Goal: Task Accomplishment & Management: Manage account settings

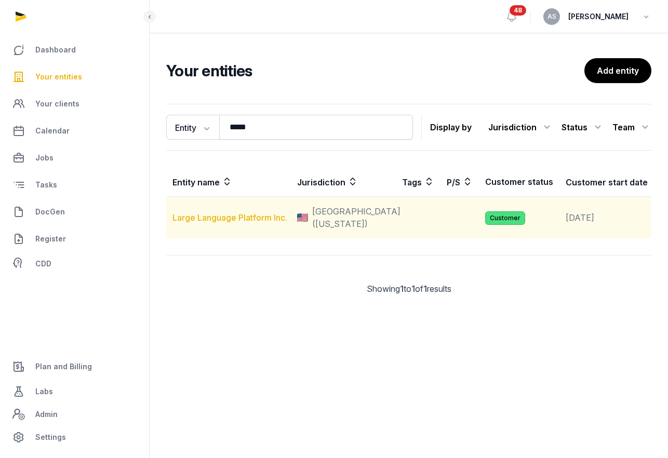
click at [225, 221] on link "Large Language Platform Inc." at bounding box center [229, 217] width 115 height 10
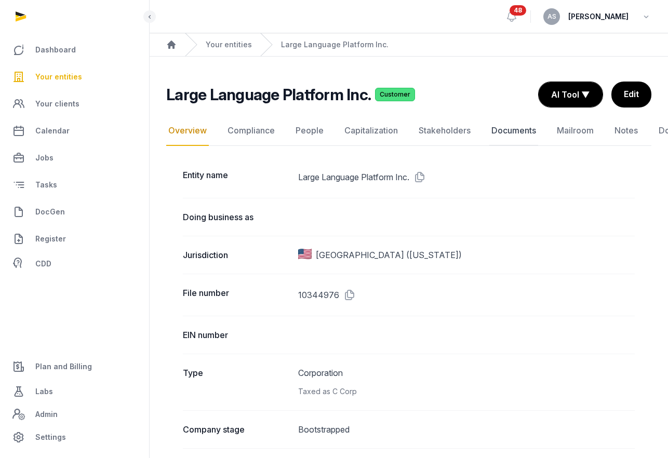
click at [498, 132] on link "Documents" at bounding box center [513, 131] width 49 height 30
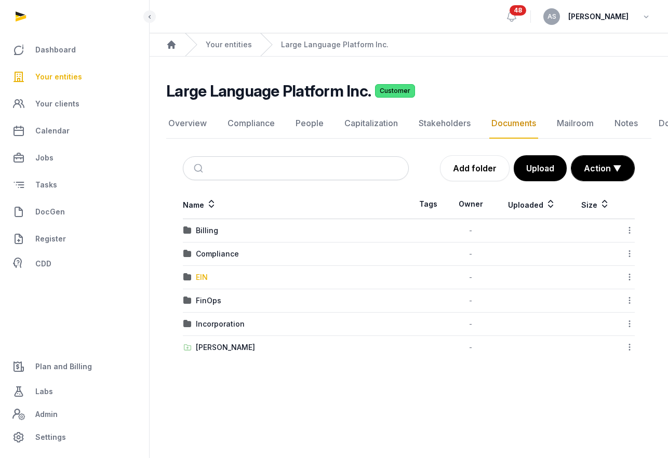
click at [201, 279] on div "EIN" at bounding box center [202, 277] width 12 height 10
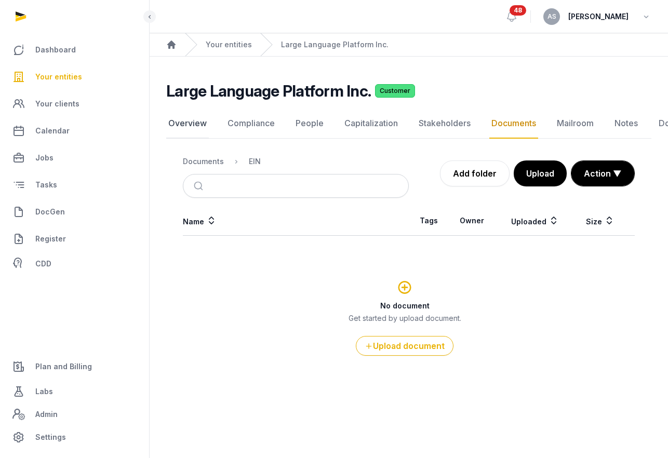
click at [191, 130] on link "Overview" at bounding box center [187, 124] width 43 height 30
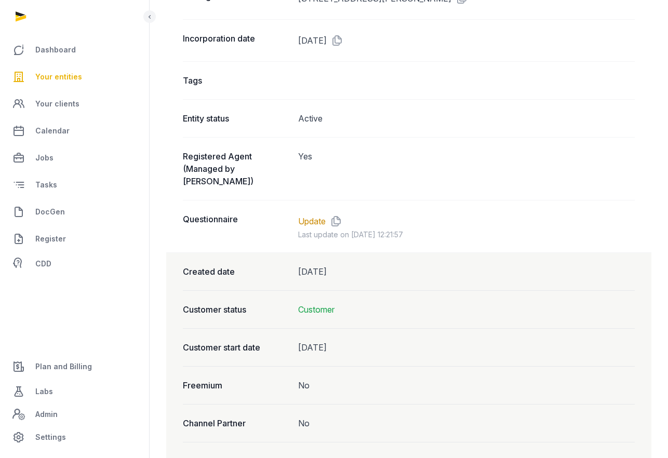
scroll to position [816, 0]
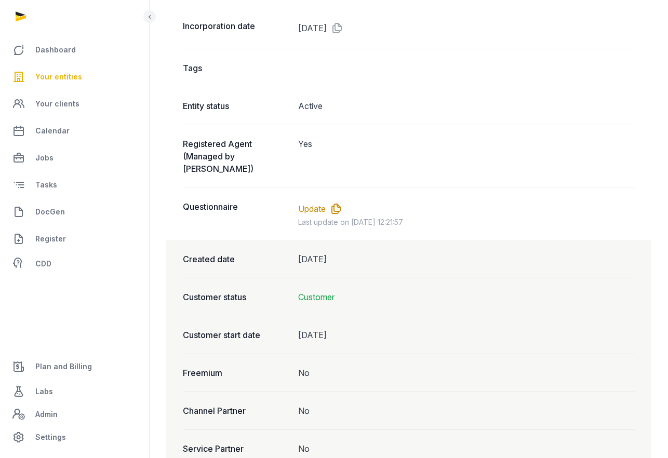
click at [336, 205] on icon at bounding box center [334, 208] width 17 height 17
click at [313, 205] on link "Update" at bounding box center [312, 208] width 28 height 12
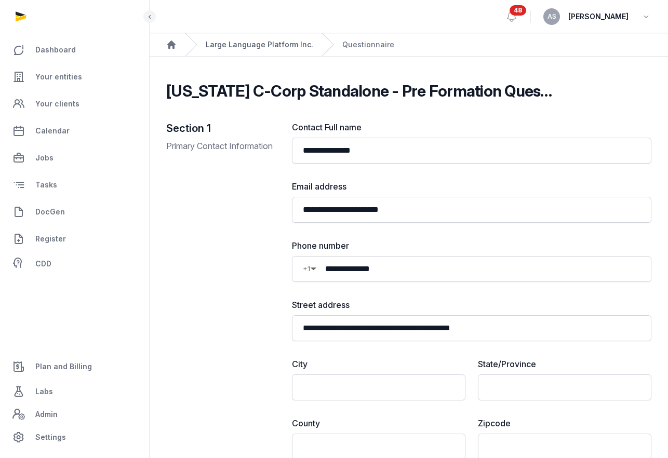
click at [255, 48] on link "Large Language Platform Inc." at bounding box center [259, 44] width 107 height 10
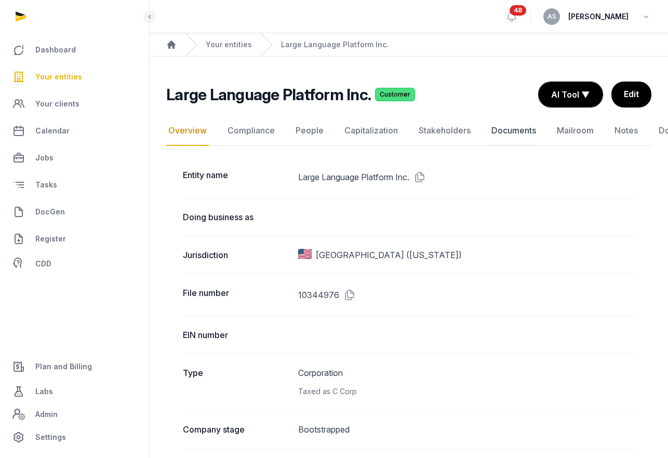
click at [527, 126] on link "Documents" at bounding box center [513, 131] width 49 height 30
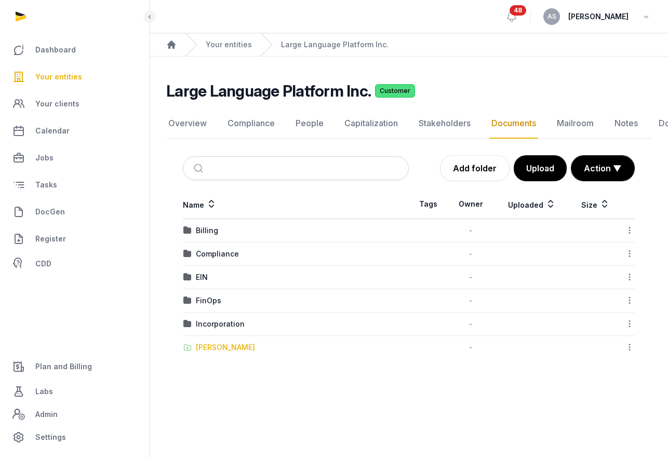
click at [224, 346] on div "[PERSON_NAME]" at bounding box center [225, 347] width 59 height 10
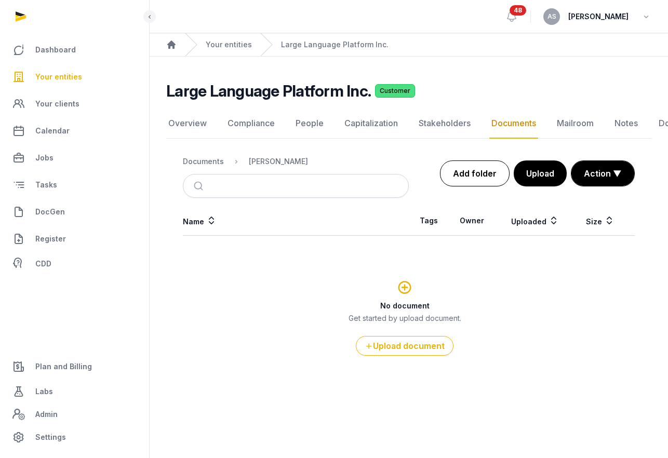
click at [469, 180] on link "Add folder" at bounding box center [475, 173] width 70 height 26
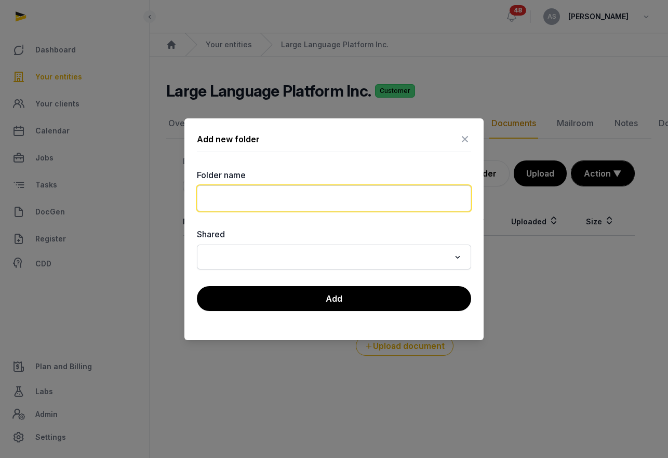
click at [311, 201] on input "text" at bounding box center [334, 198] width 274 height 26
type input "*********"
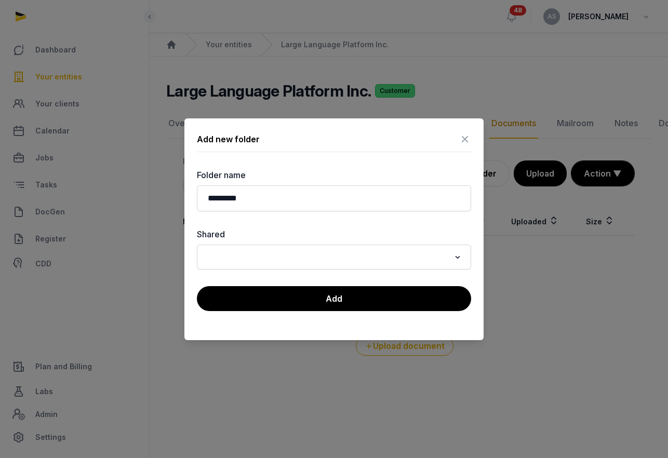
click at [317, 264] on div "Loading..." at bounding box center [334, 257] width 264 height 19
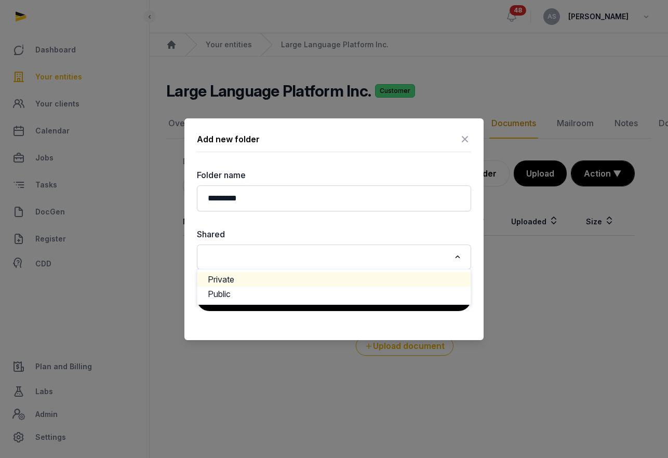
click at [312, 281] on li "Private" at bounding box center [333, 279] width 273 height 15
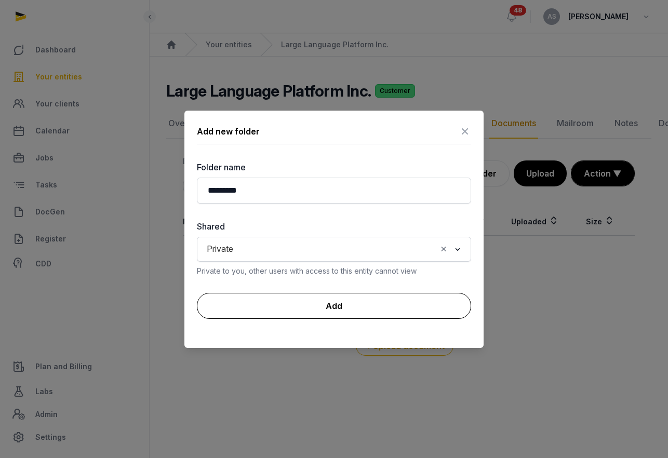
click at [314, 299] on button "Add" at bounding box center [334, 306] width 274 height 26
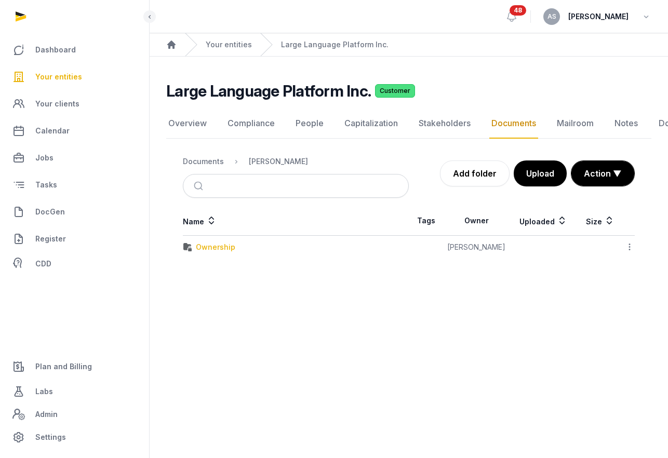
click at [209, 247] on div "Ownership" at bounding box center [215, 247] width 39 height 10
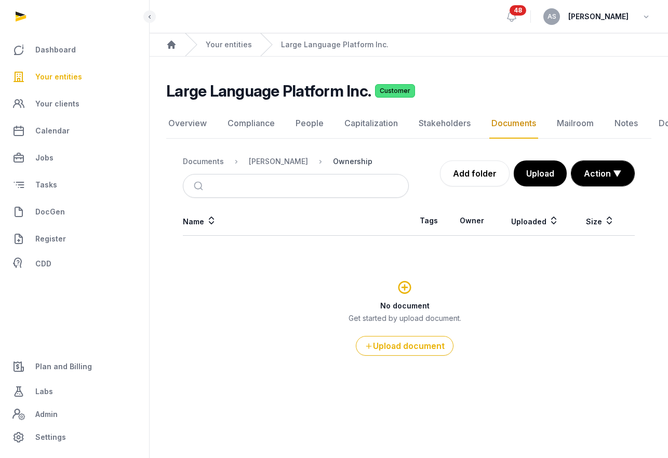
click at [351, 161] on div "Ownership" at bounding box center [352, 161] width 39 height 10
click at [280, 158] on div "[PERSON_NAME]" at bounding box center [278, 161] width 59 height 10
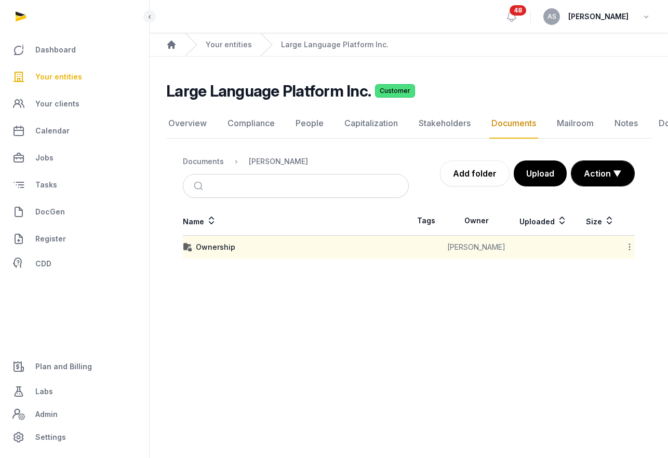
click at [632, 247] on icon at bounding box center [629, 246] width 9 height 11
click at [614, 288] on div "Edit properties" at bounding box center [592, 292] width 83 height 19
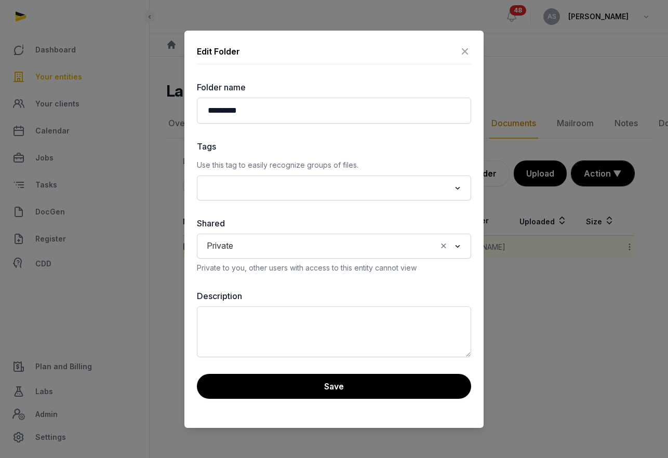
click at [466, 49] on icon at bounding box center [464, 51] width 12 height 17
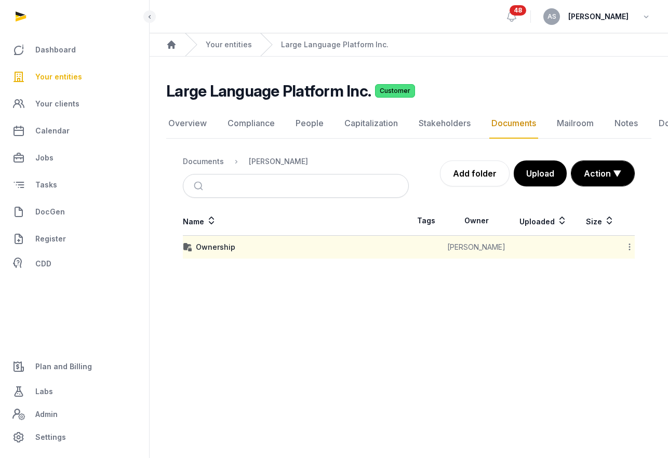
click at [468, 245] on td "[PERSON_NAME]" at bounding box center [476, 247] width 66 height 23
click at [626, 251] on icon at bounding box center [629, 246] width 9 height 11
click at [599, 317] on div "Change owner" at bounding box center [592, 311] width 83 height 19
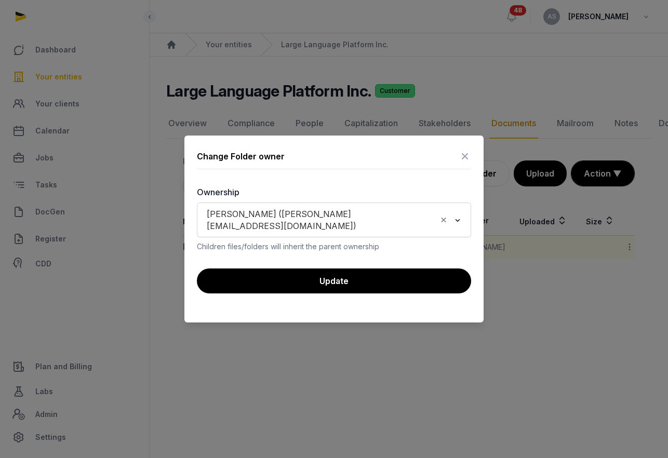
click at [428, 218] on input "Search for option" at bounding box center [432, 220] width 8 height 24
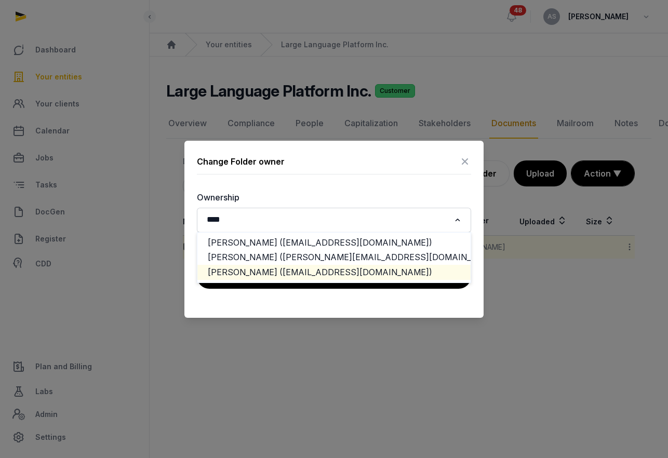
click at [374, 272] on li "[PERSON_NAME] ([EMAIL_ADDRESS][DOMAIN_NAME])" at bounding box center [333, 272] width 273 height 15
type input "****"
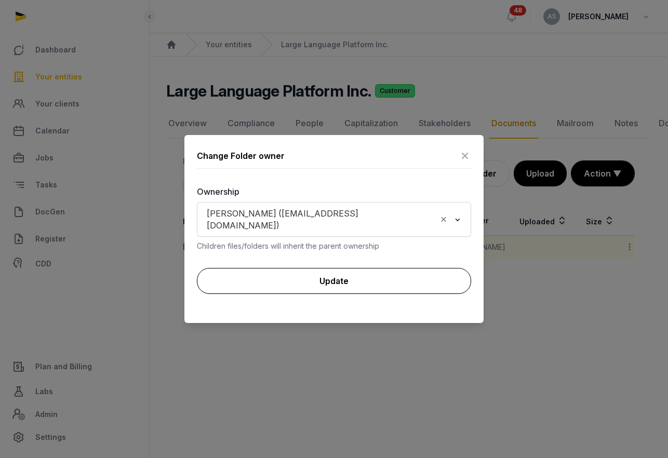
click at [350, 276] on button "Update" at bounding box center [334, 281] width 274 height 26
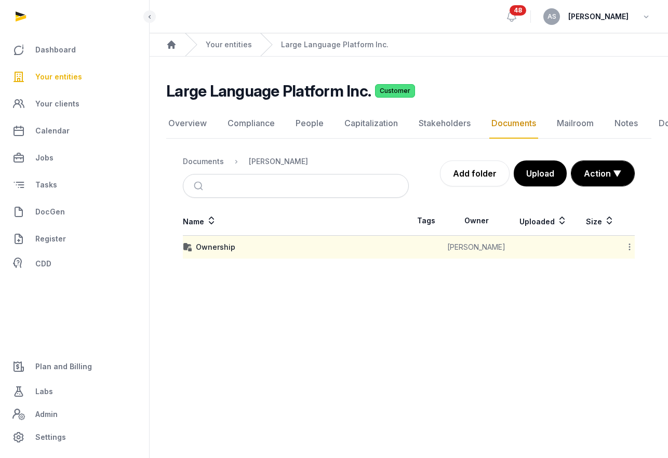
click at [630, 243] on icon at bounding box center [629, 246] width 9 height 11
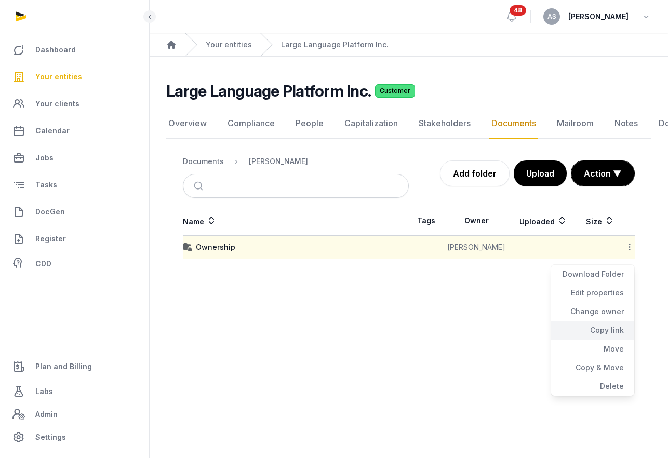
click at [608, 328] on div "Copy link" at bounding box center [592, 330] width 83 height 19
